Goal: Task Accomplishment & Management: Use online tool/utility

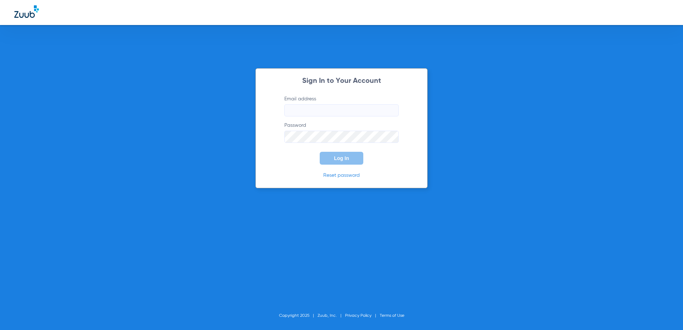
type input "[EMAIL_ADDRESS][DOMAIN_NAME]"
click at [327, 162] on button "Log In" at bounding box center [342, 158] width 44 height 13
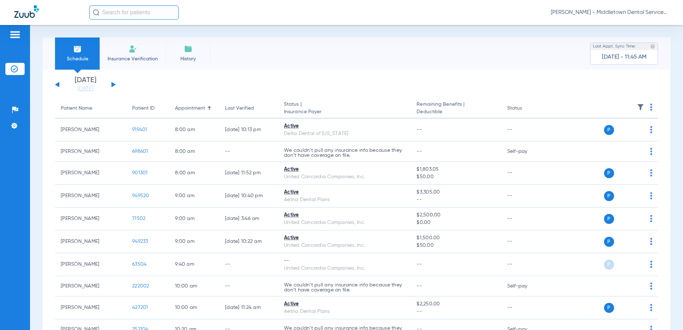
click at [132, 54] on li "Insurance Verification" at bounding box center [133, 54] width 66 height 32
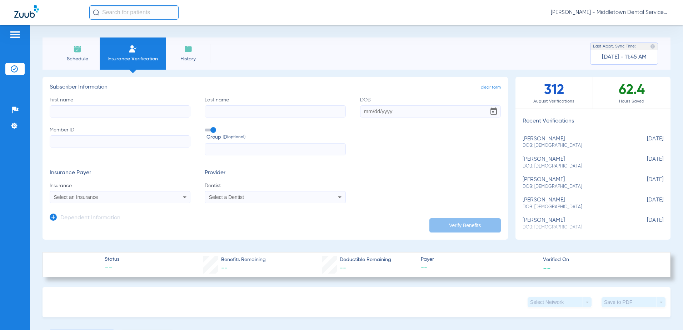
click at [117, 116] on input "First name" at bounding box center [120, 111] width 141 height 12
type input "[PERSON_NAME]"
type input "[DATE]"
click at [55, 142] on input "Member ID" at bounding box center [120, 141] width 141 height 12
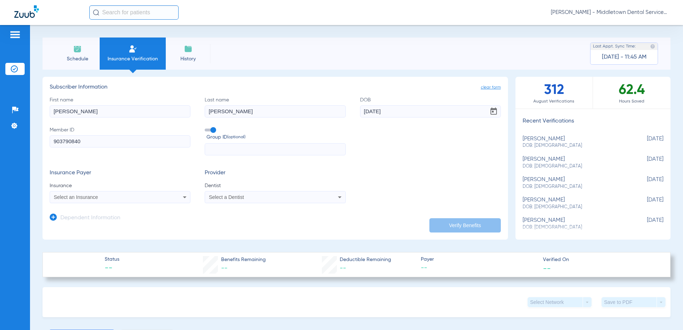
type input "903790840"
click at [57, 198] on span "Select an Insurance" at bounding box center [76, 197] width 44 height 6
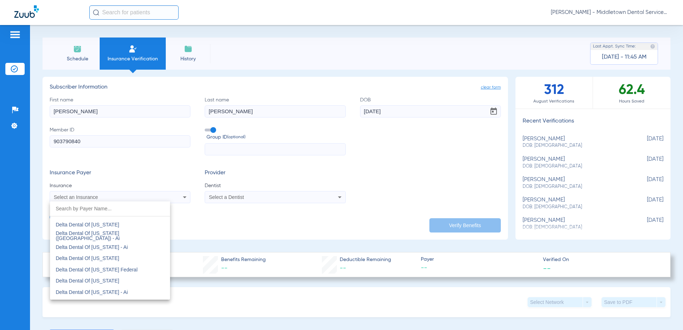
scroll to position [1358, 0]
click at [110, 270] on span "Delta Dental Of [US_STATE] Federal" at bounding box center [97, 272] width 82 height 6
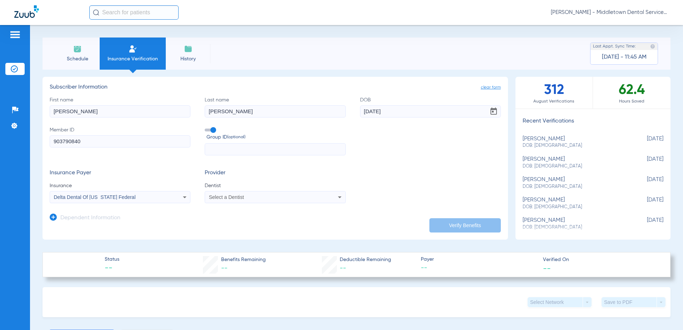
click at [213, 195] on span "Select a Dentist" at bounding box center [226, 197] width 35 height 6
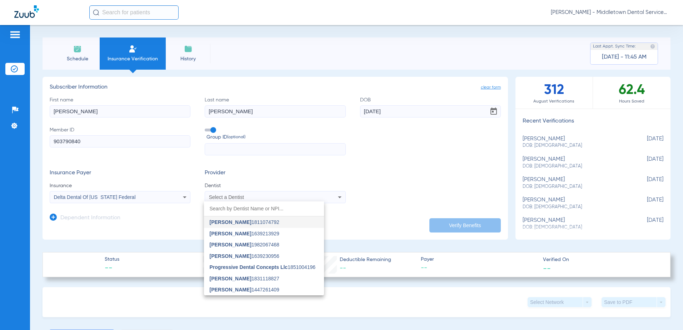
click at [228, 267] on span "Progressive Dental Concepts Llc" at bounding box center [249, 268] width 78 height 6
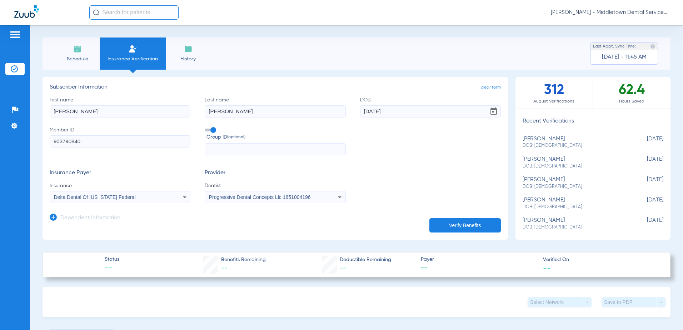
click at [244, 201] on div "Progressive Dental Concepts Llc 1851004196" at bounding box center [275, 197] width 140 height 9
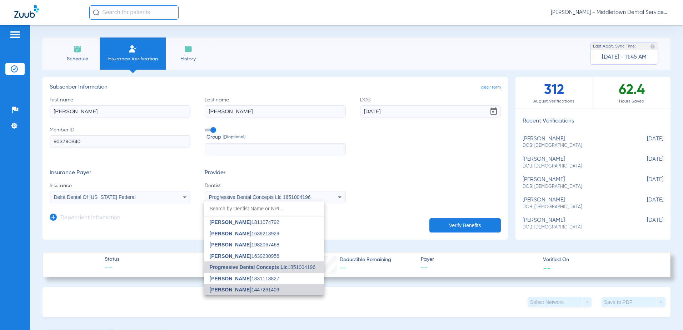
click at [229, 287] on span "[PERSON_NAME]" at bounding box center [231, 290] width 42 height 6
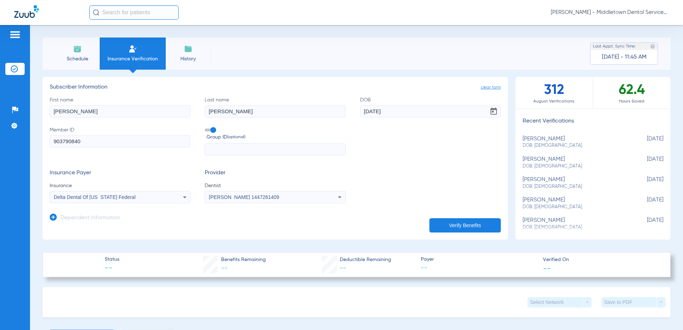
click at [448, 224] on button "Verify Benefits" at bounding box center [465, 225] width 71 height 14
click at [54, 215] on icon at bounding box center [53, 217] width 7 height 7
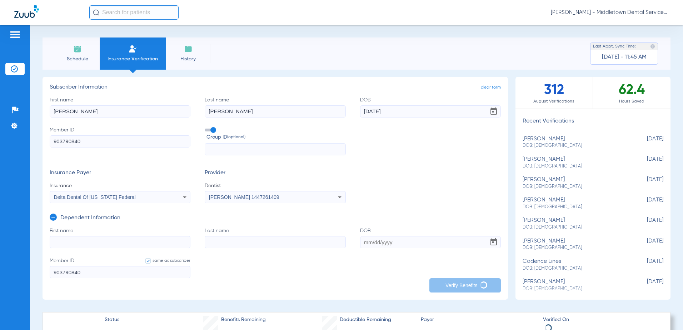
click at [86, 243] on input "First name" at bounding box center [120, 242] width 141 height 12
type input "[PERSON_NAME]"
type input "Mi"
click at [90, 243] on input "[PERSON_NAME]" at bounding box center [120, 242] width 141 height 12
type input "Bryce"
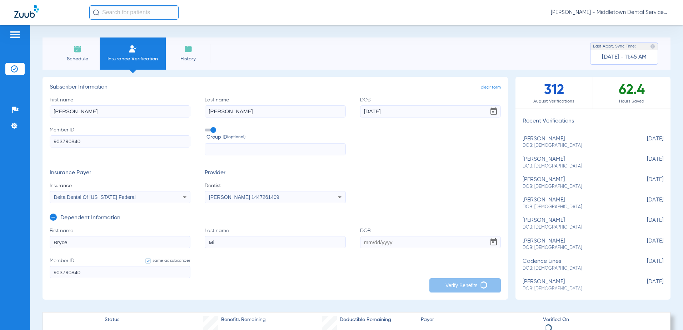
click at [114, 137] on input "903790840" at bounding box center [120, 141] width 141 height 12
click at [250, 241] on input "Mi" at bounding box center [275, 242] width 141 height 12
type input "[PERSON_NAME]"
type input "[DATE]"
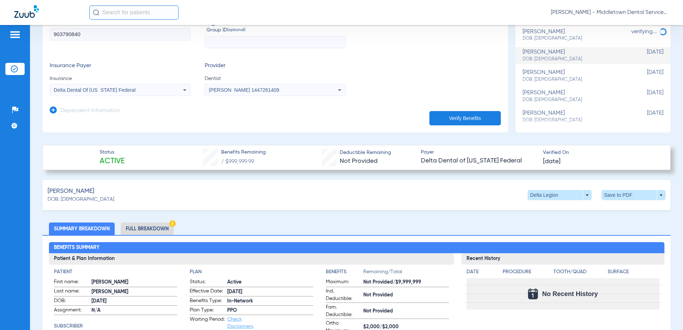
scroll to position [0, 0]
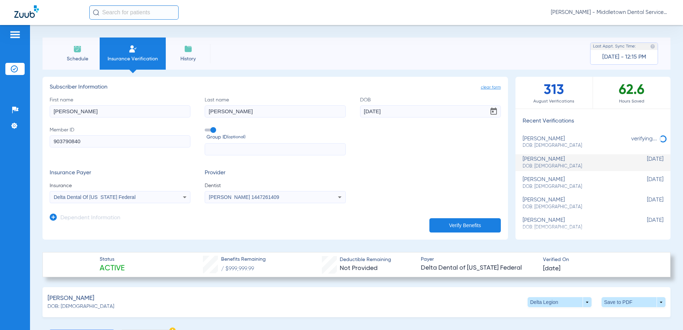
click at [65, 55] on li "Schedule" at bounding box center [77, 54] width 45 height 32
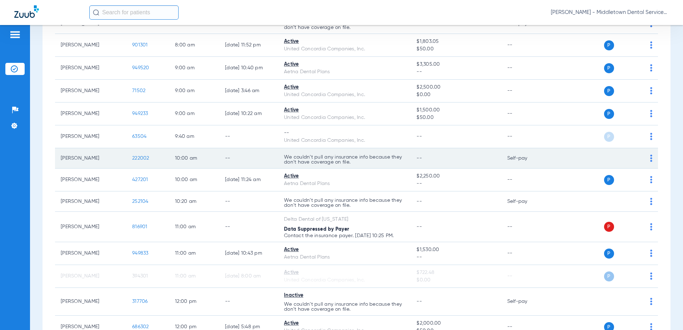
scroll to position [143, 0]
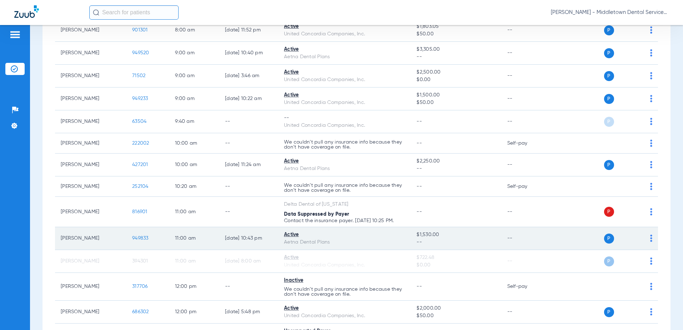
click at [143, 240] on span "949833" at bounding box center [140, 238] width 16 height 5
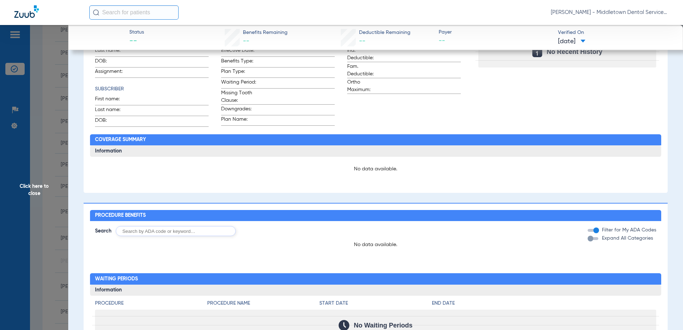
scroll to position [286, 0]
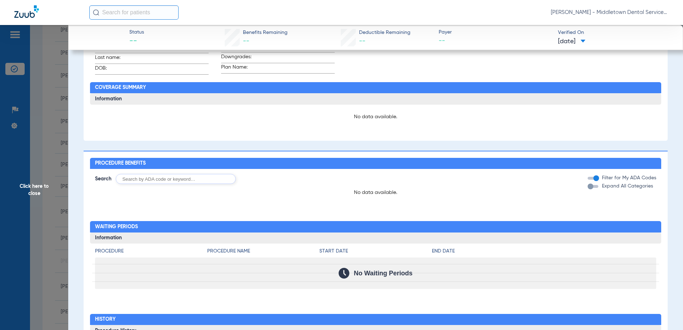
click at [166, 183] on input "text" at bounding box center [176, 179] width 120 height 10
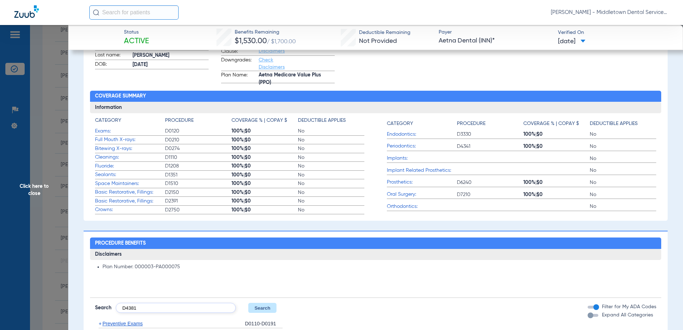
type input "D4381"
click at [264, 309] on button "Search" at bounding box center [262, 308] width 28 height 10
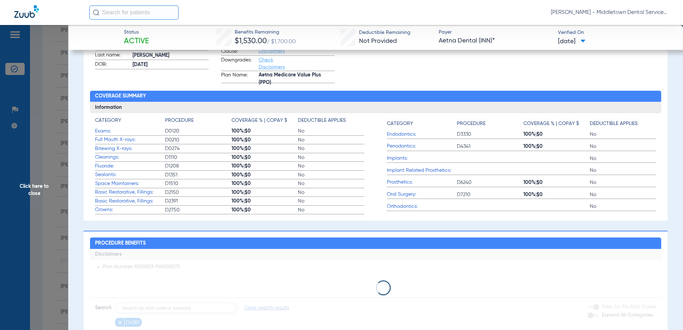
scroll to position [425, 0]
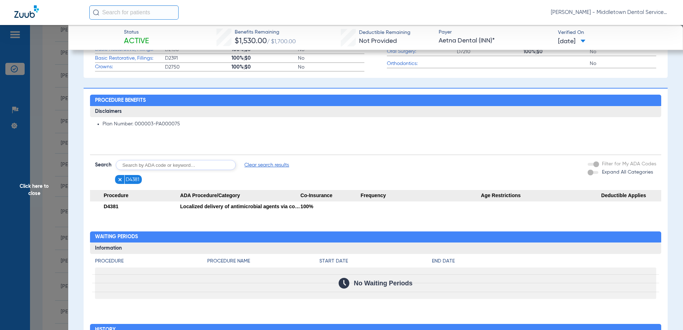
click at [26, 186] on span "Click here to close" at bounding box center [34, 190] width 68 height 330
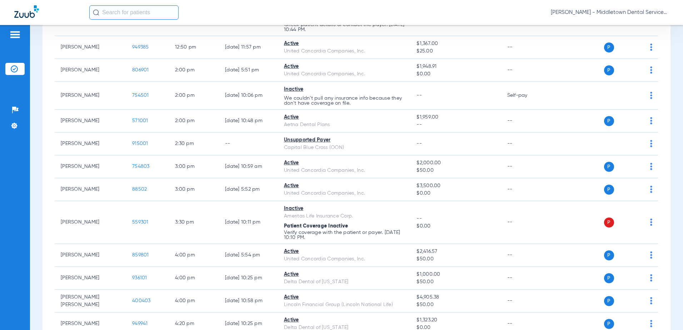
scroll to position [545, 0]
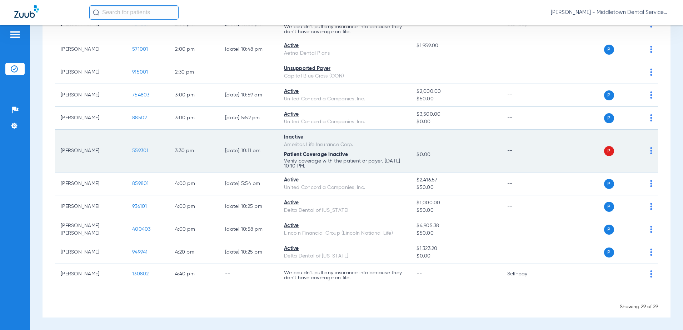
click at [144, 153] on span "559301" at bounding box center [140, 150] width 16 height 5
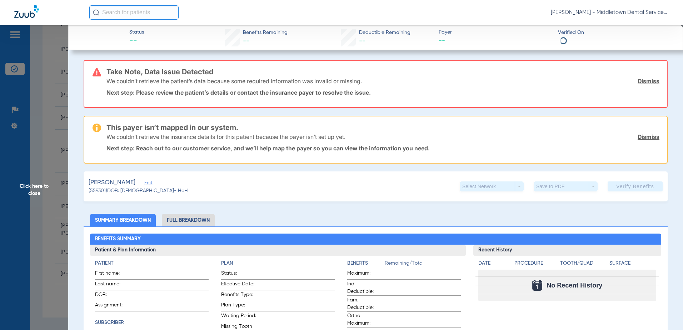
click at [187, 214] on li "Full Breakdown" at bounding box center [188, 220] width 53 height 13
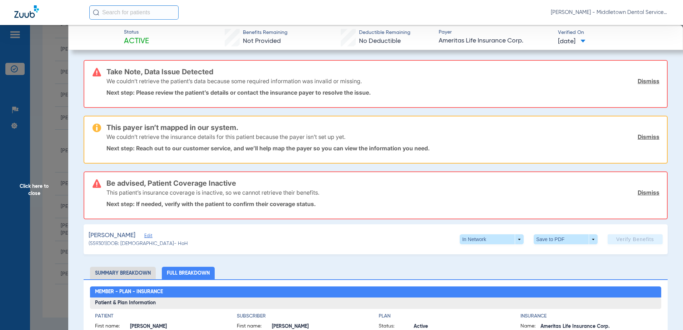
click at [30, 185] on span "Click here to close" at bounding box center [34, 190] width 68 height 330
